Goal: Transaction & Acquisition: Book appointment/travel/reservation

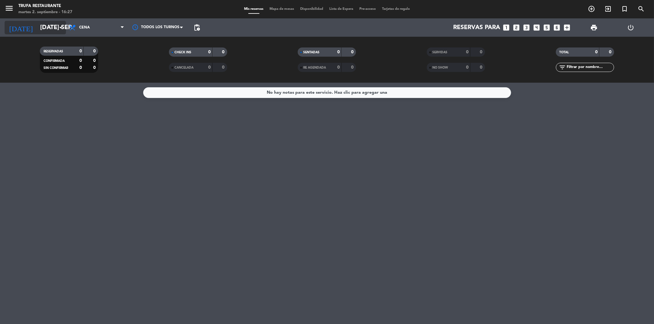
click at [45, 29] on input "[DATE] sep." at bounding box center [76, 27] width 78 height 13
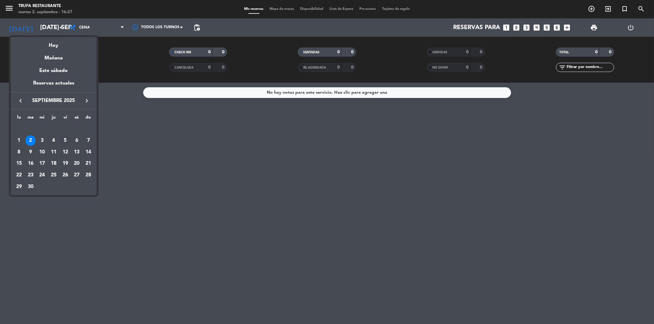
click at [62, 140] on div "5" at bounding box center [65, 141] width 10 height 10
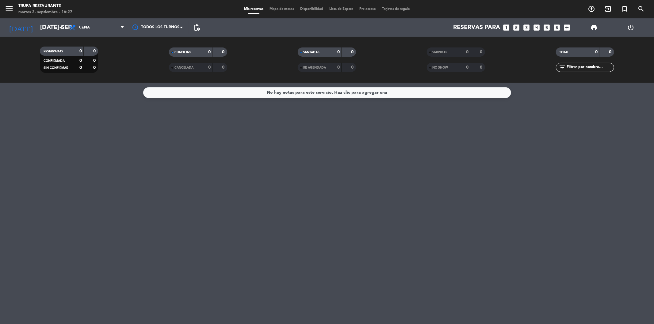
type input "vie. [DATE]"
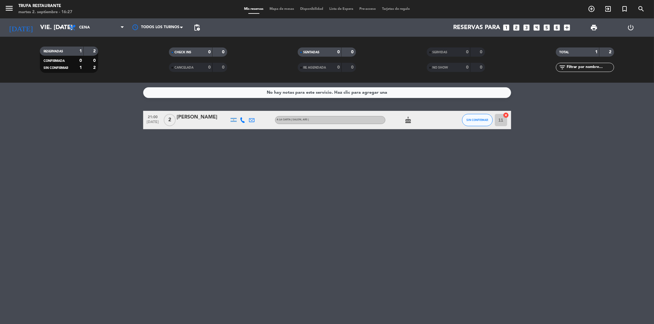
click at [538, 29] on icon "looks_4" at bounding box center [537, 28] width 8 height 8
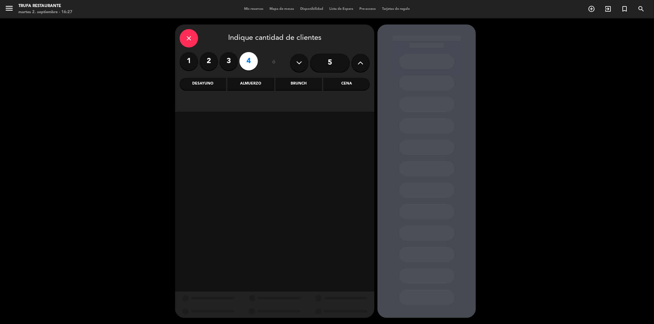
click at [348, 85] on div "Cena" at bounding box center [347, 84] width 46 height 12
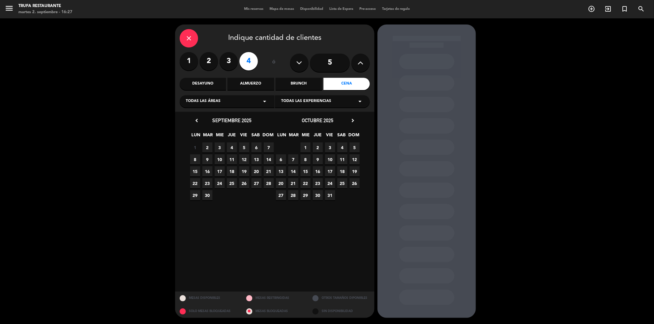
click at [255, 149] on span "6" at bounding box center [256, 148] width 10 height 10
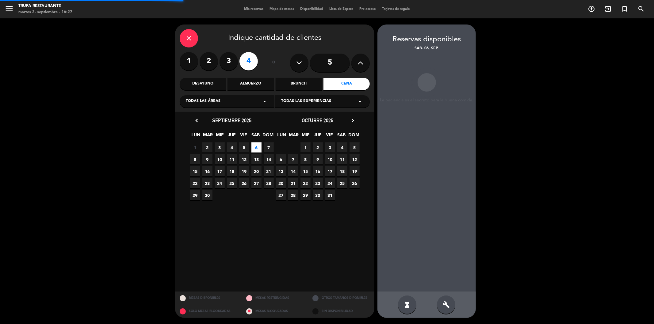
click at [246, 148] on span "5" at bounding box center [244, 148] width 10 height 10
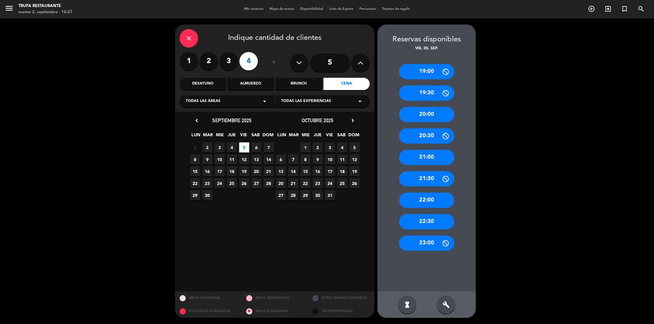
click at [409, 155] on div "21:00" at bounding box center [426, 157] width 55 height 15
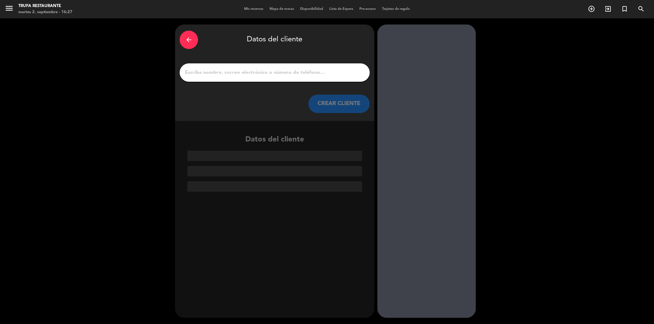
paste input "[PERSON_NAME]"
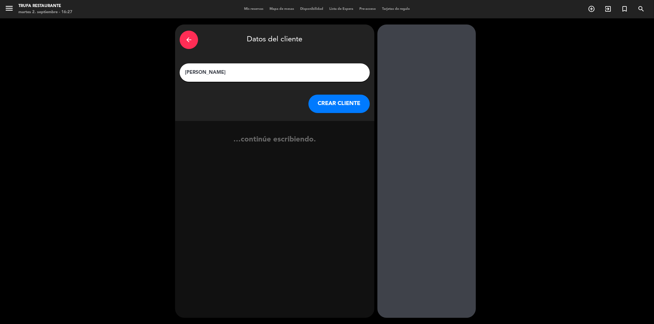
type input "[PERSON_NAME]"
click at [315, 102] on button "CREAR CLIENTE" at bounding box center [339, 104] width 61 height 18
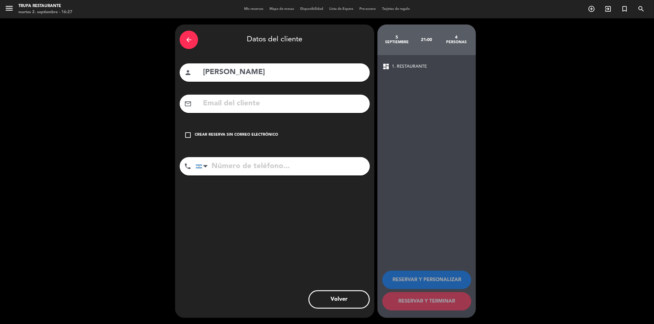
click at [217, 129] on div "check_box_outline_blank Crear reserva sin correo electrónico" at bounding box center [275, 135] width 190 height 18
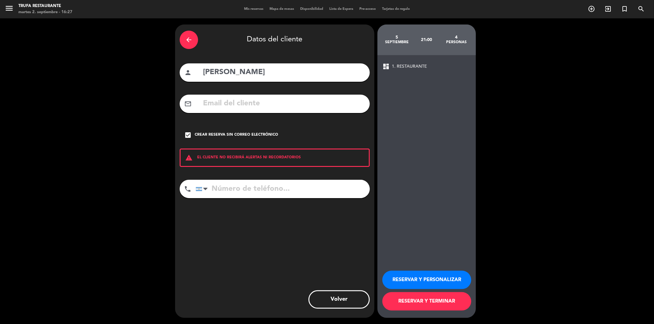
paste input "[PHONE_NUMBER]"
type input "[PHONE_NUMBER]"
click at [416, 298] on button "RESERVAR Y TERMINAR" at bounding box center [426, 302] width 89 height 18
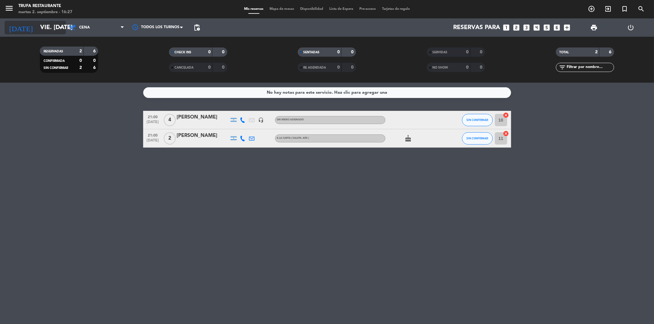
click at [37, 32] on input "vie. [DATE]" at bounding box center [76, 27] width 78 height 13
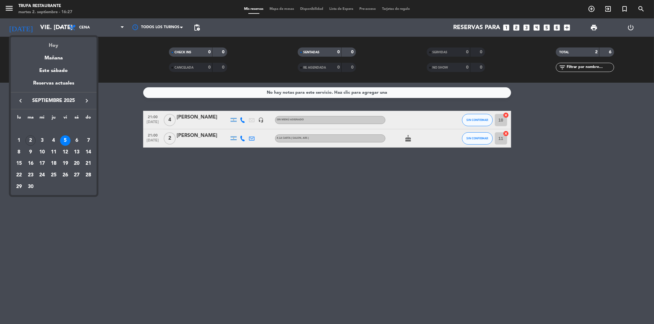
click at [59, 46] on div "Hoy" at bounding box center [54, 43] width 86 height 13
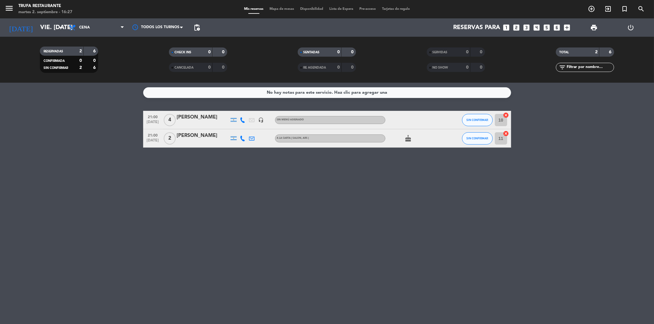
type input "[DATE] sep."
